Goal: Entertainment & Leisure: Consume media (video, audio)

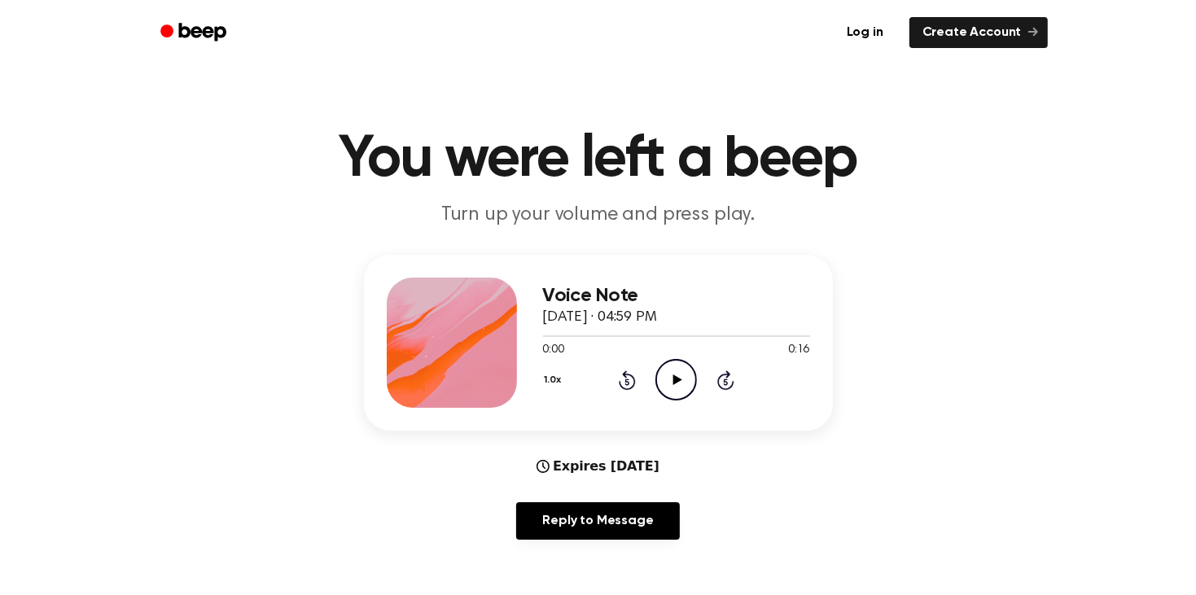
click at [664, 379] on icon "Play Audio" at bounding box center [676, 380] width 42 height 42
click at [664, 379] on icon "Pause Audio" at bounding box center [676, 380] width 42 height 42
click at [663, 374] on icon "Play Audio" at bounding box center [676, 380] width 42 height 42
click at [626, 465] on div "Expires [DATE]" at bounding box center [597, 467] width 123 height 20
click at [681, 354] on div "0:16 0:17" at bounding box center [676, 350] width 267 height 17
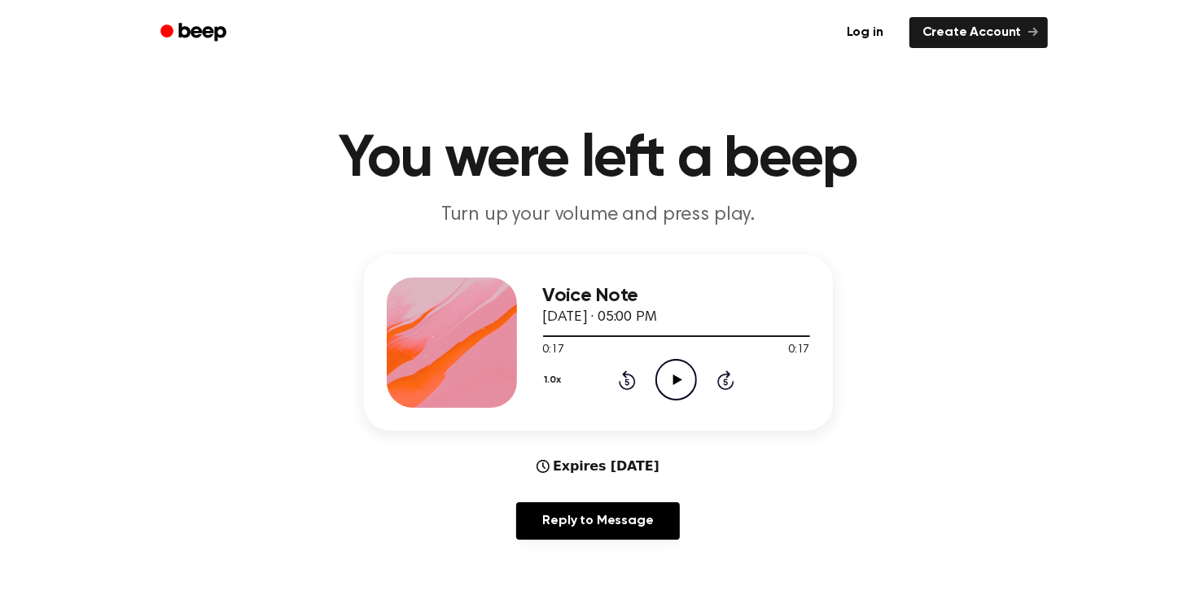
click at [680, 362] on icon "Play Audio" at bounding box center [676, 380] width 42 height 42
click at [680, 362] on icon "Pause Audio" at bounding box center [676, 380] width 42 height 42
click at [659, 379] on icon "Play Audio" at bounding box center [676, 380] width 42 height 42
